Goal: Transaction & Acquisition: Purchase product/service

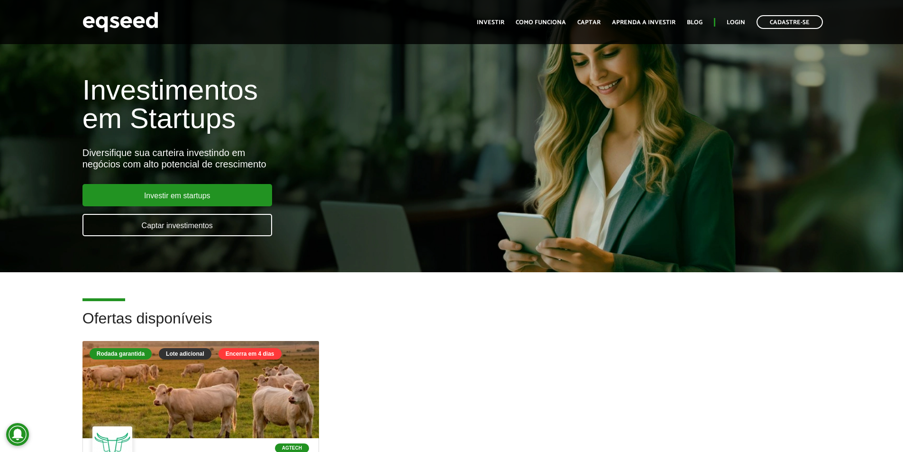
scroll to position [237, 0]
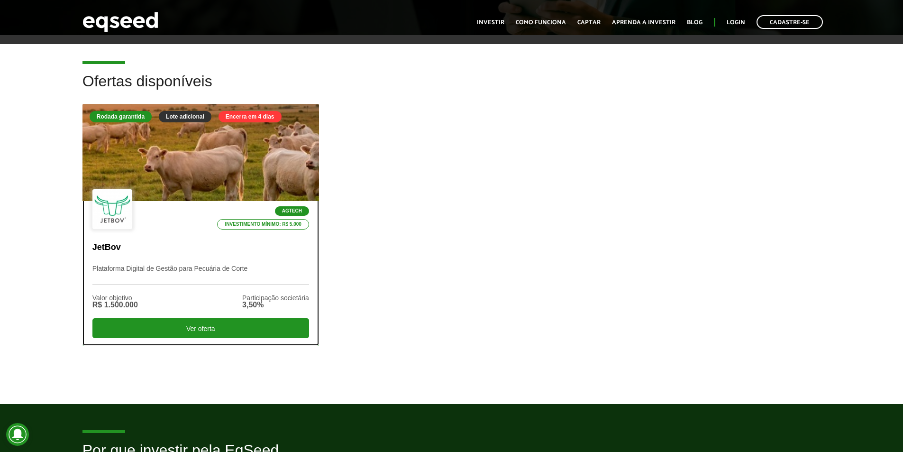
click at [263, 168] on div at bounding box center [201, 152] width 284 height 117
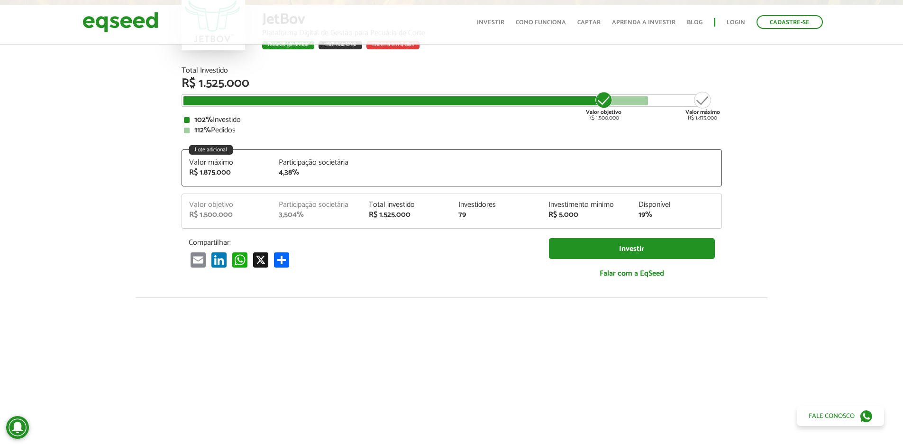
scroll to position [1219, 0]
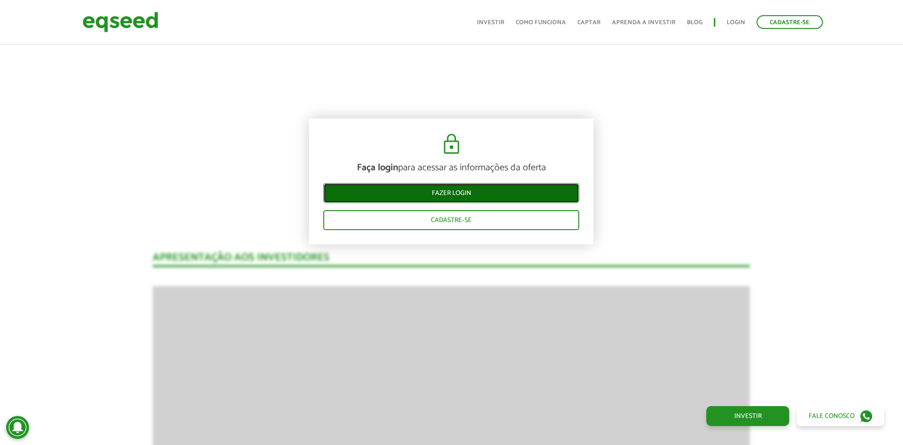
click at [472, 191] on link "Fazer login" at bounding box center [451, 193] width 256 height 20
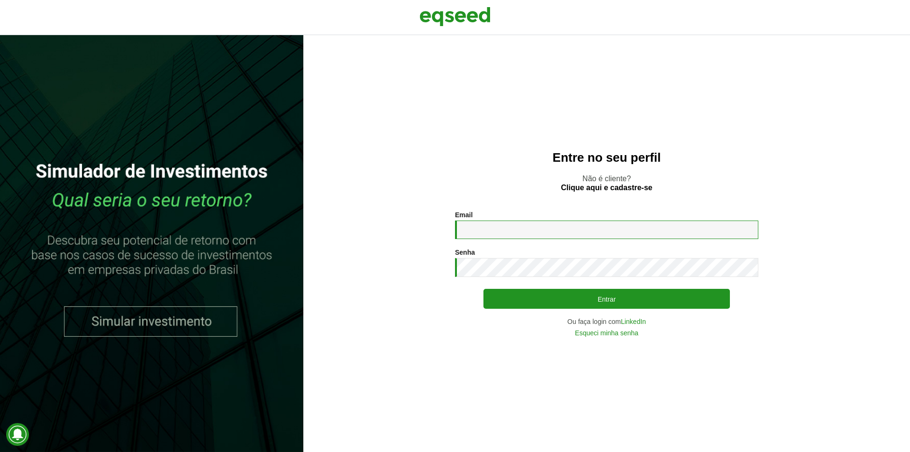
type input "**********"
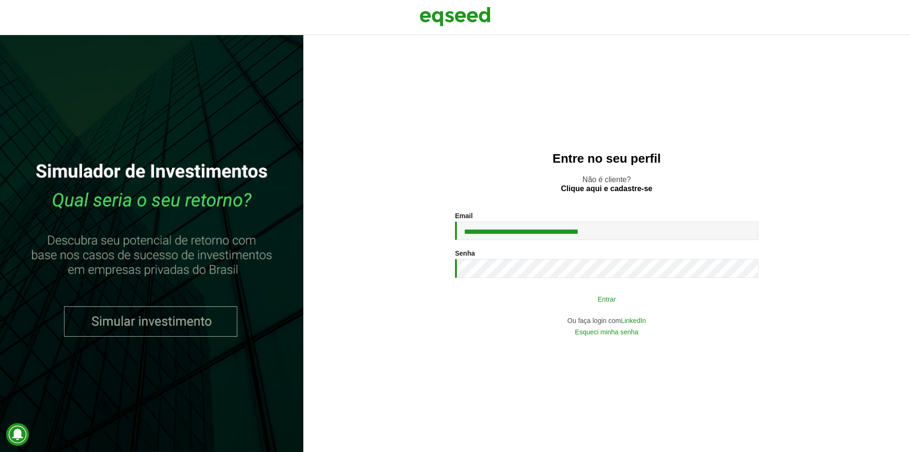
click at [541, 303] on button "Entrar" at bounding box center [606, 299] width 246 height 18
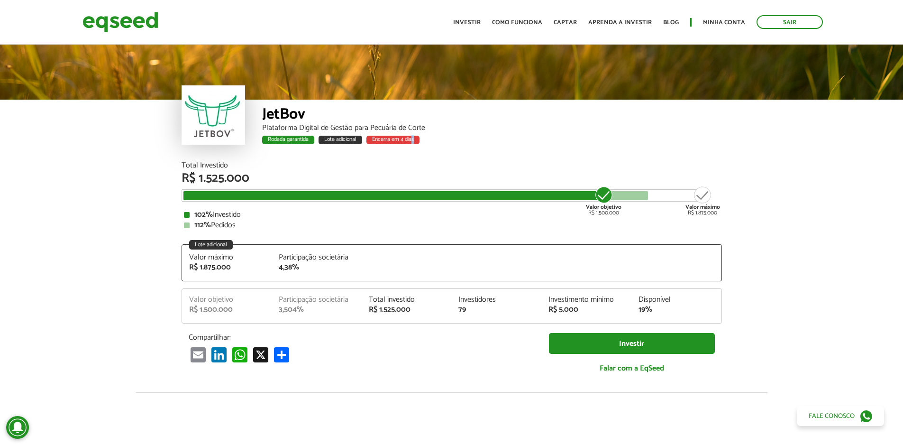
drag, startPoint x: 412, startPoint y: 141, endPoint x: 436, endPoint y: 143, distance: 23.3
click at [435, 143] on div "Rodada garantida Lote adicional Encerra em 4 dias" at bounding box center [492, 141] width 460 height 12
click at [498, 152] on div "JetBov Plataforma Digital de Gestão para Pecuária de Corte Rodada garantida Lot…" at bounding box center [492, 131] width 460 height 62
click at [394, 139] on div "Encerra em 4 dias" at bounding box center [392, 140] width 53 height 9
